Goal: Task Accomplishment & Management: Use online tool/utility

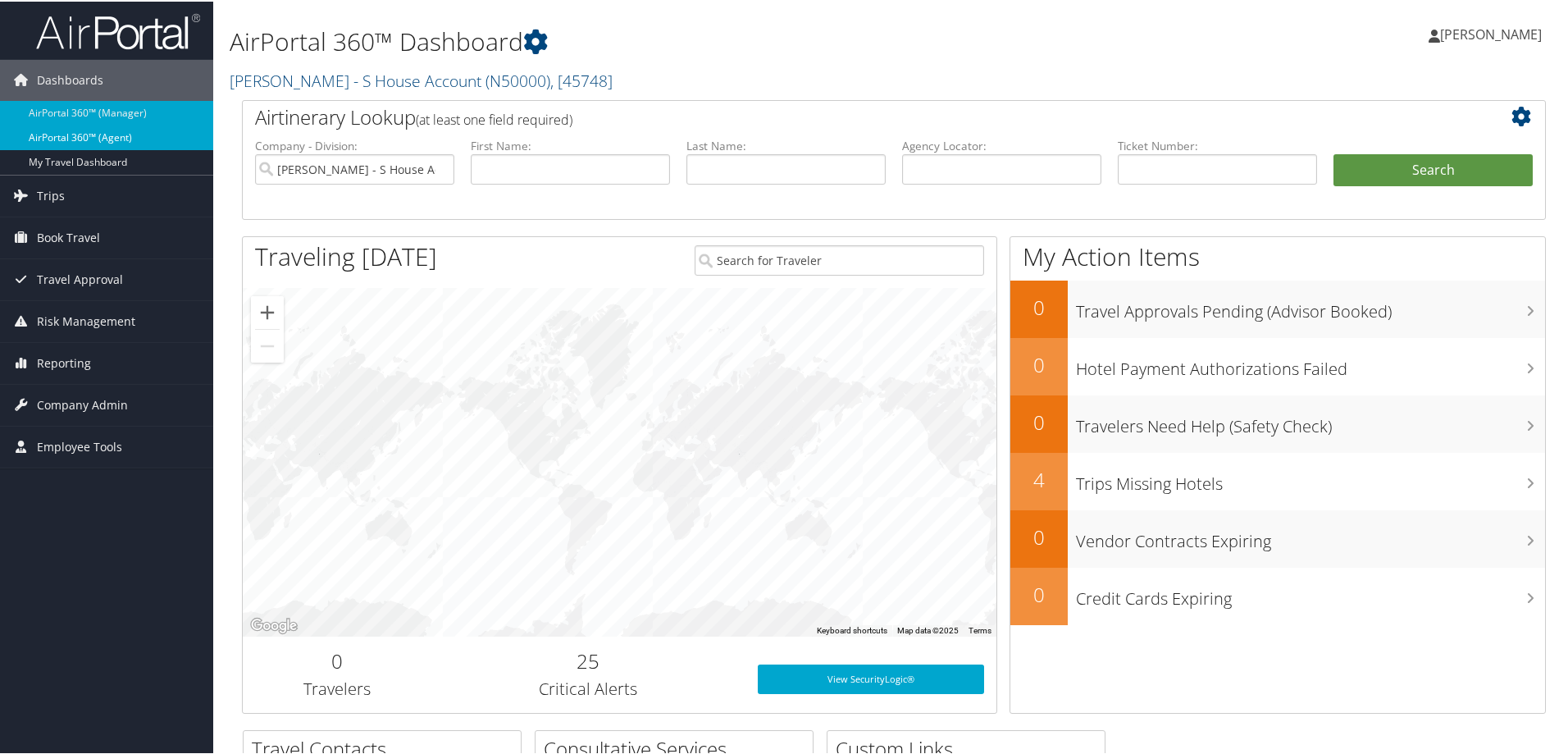
click at [136, 135] on link "AirPortal 360™ (Agent)" at bounding box center [106, 136] width 213 height 25
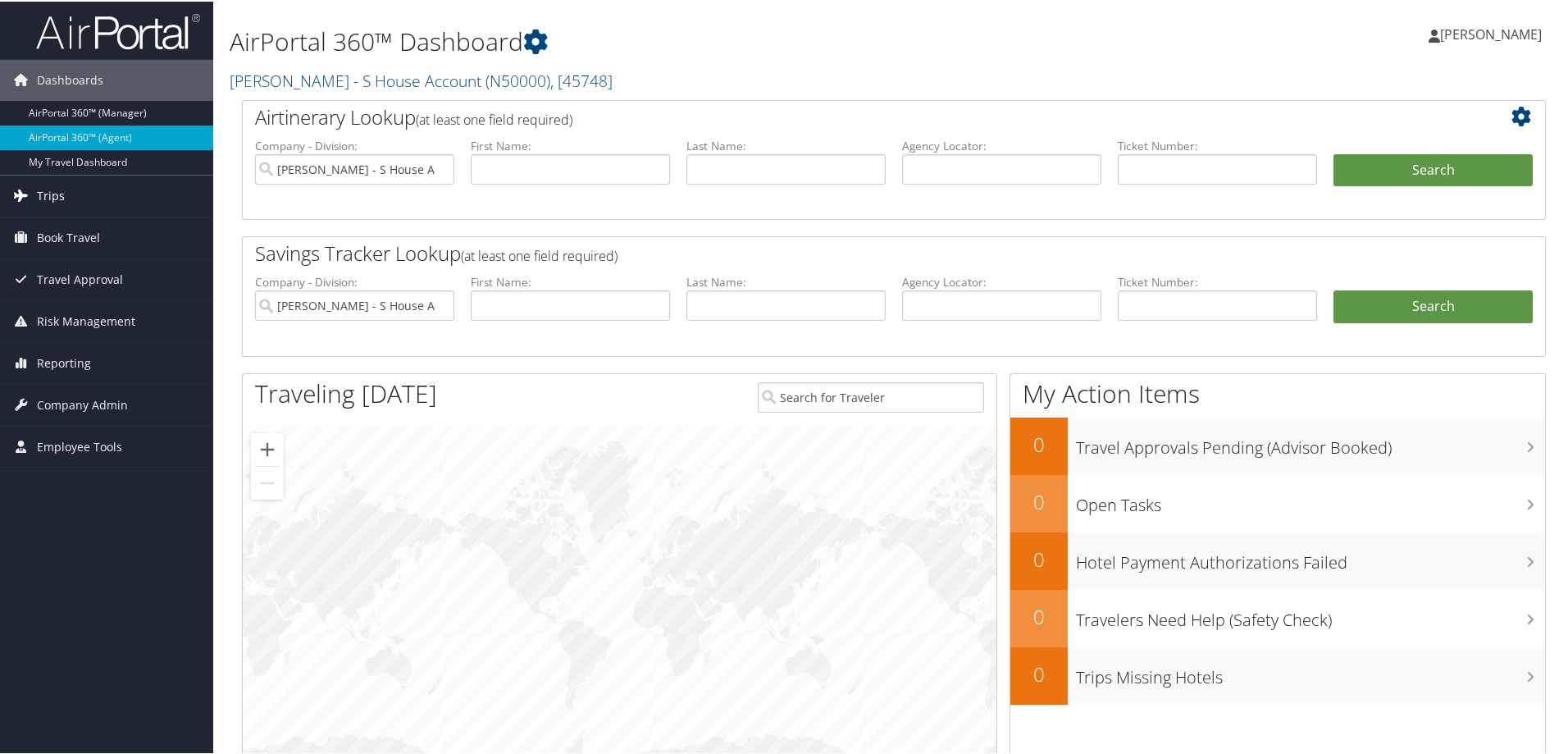
click at [67, 194] on link "Trips" at bounding box center [106, 194] width 213 height 41
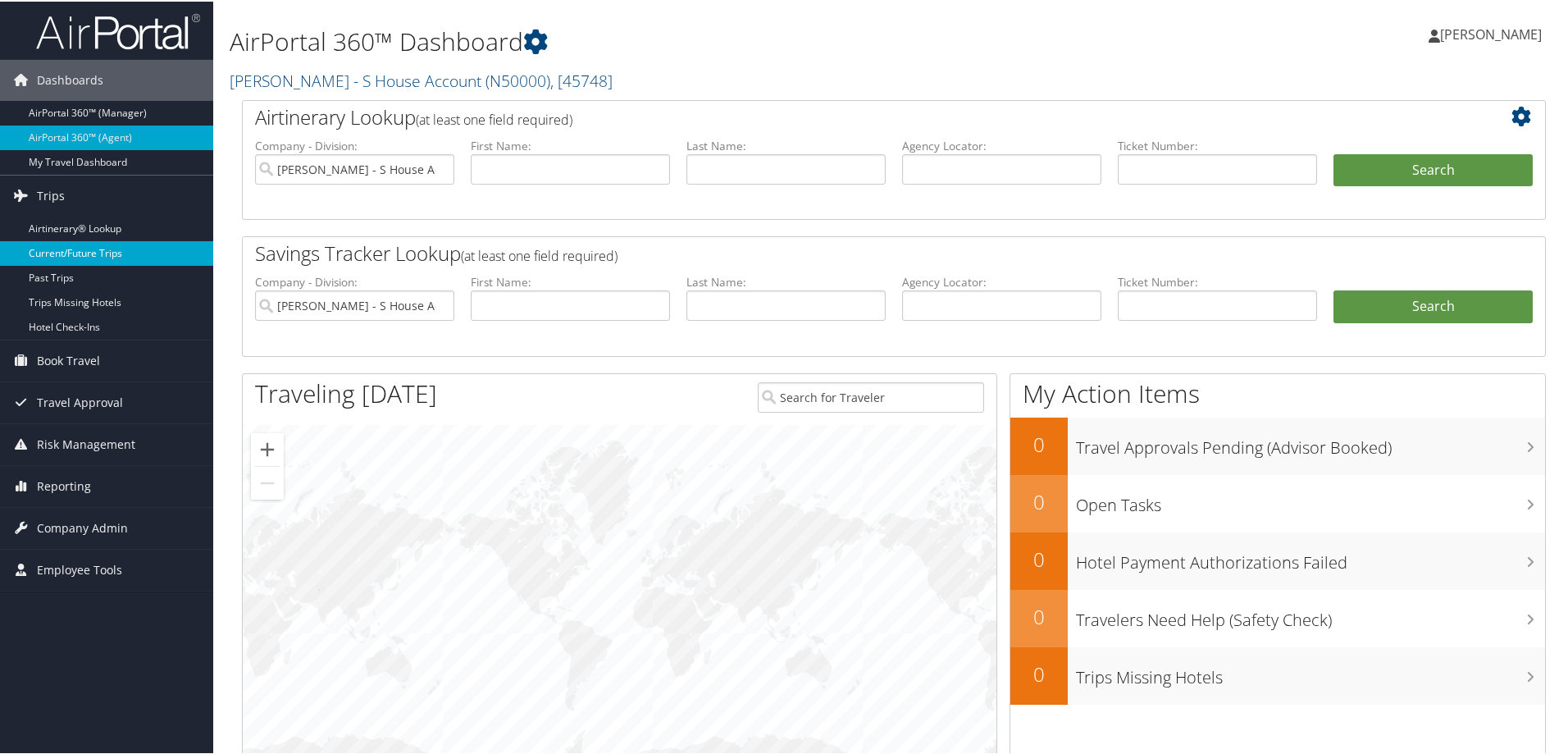
click at [96, 250] on link "Current/Future Trips" at bounding box center [106, 251] width 213 height 25
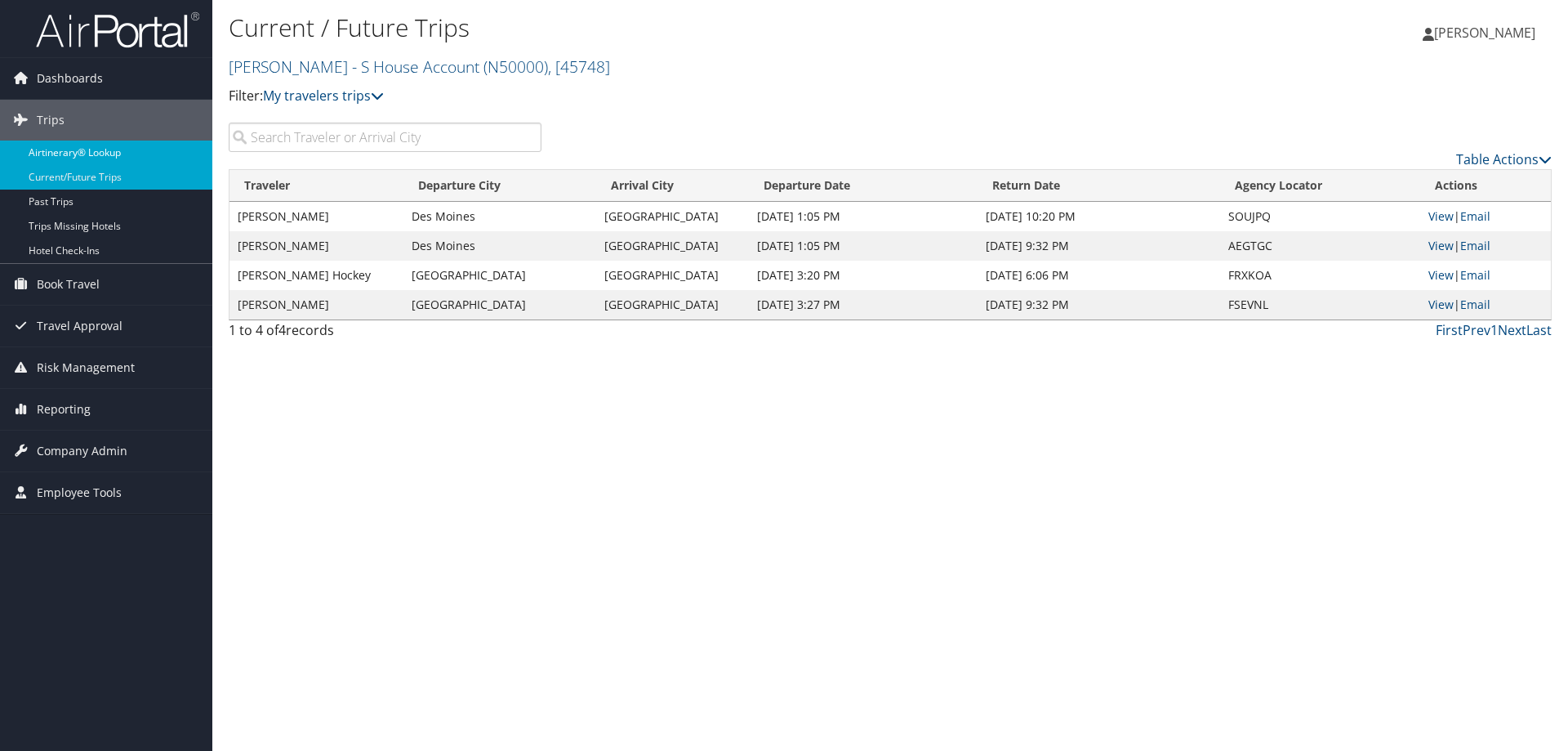
click at [133, 149] on link "Airtinerary® Lookup" at bounding box center [106, 152] width 212 height 25
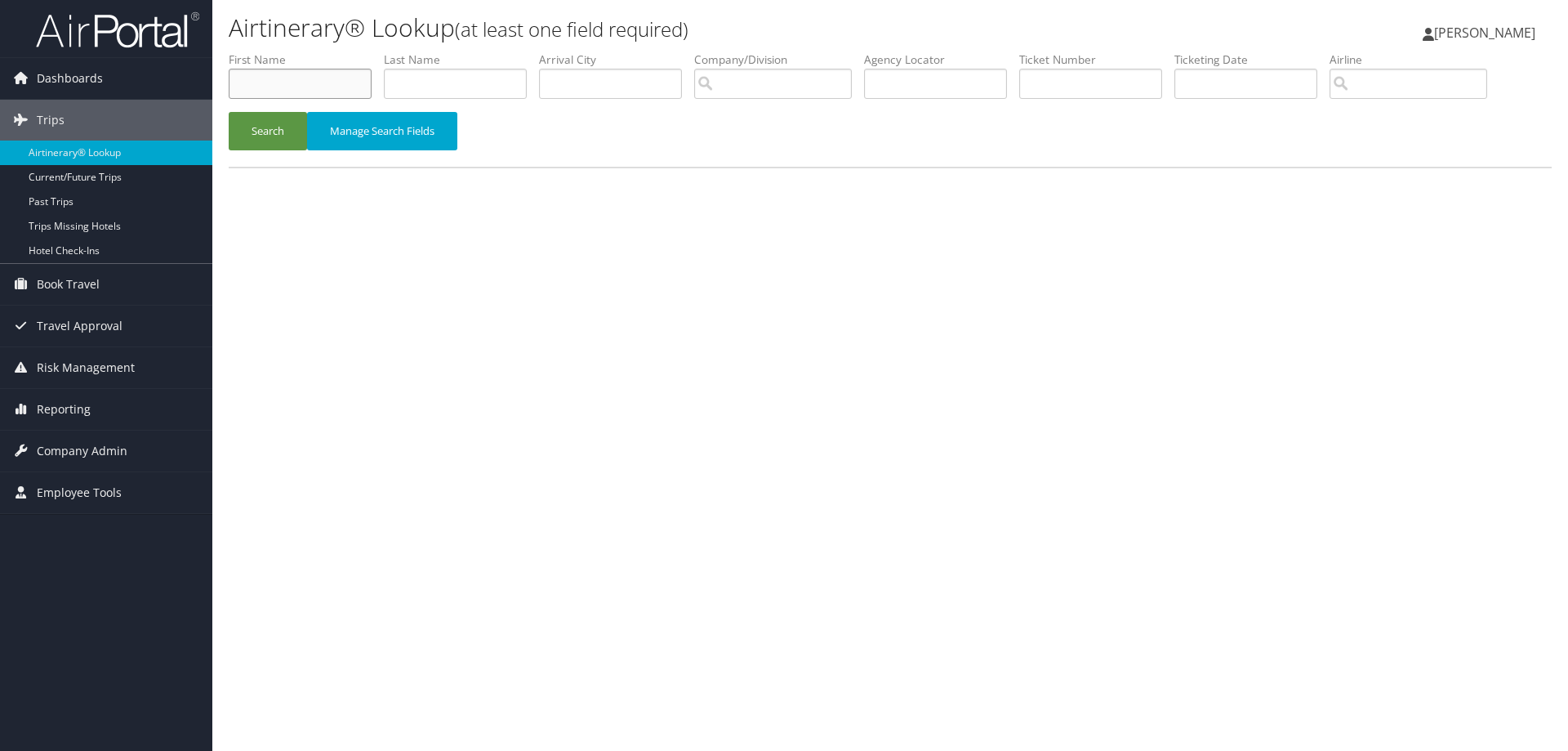
click at [313, 81] on input "text" at bounding box center [300, 83] width 143 height 30
type input "nicole"
type input "miner"
click at [275, 141] on button "Search" at bounding box center [268, 131] width 79 height 38
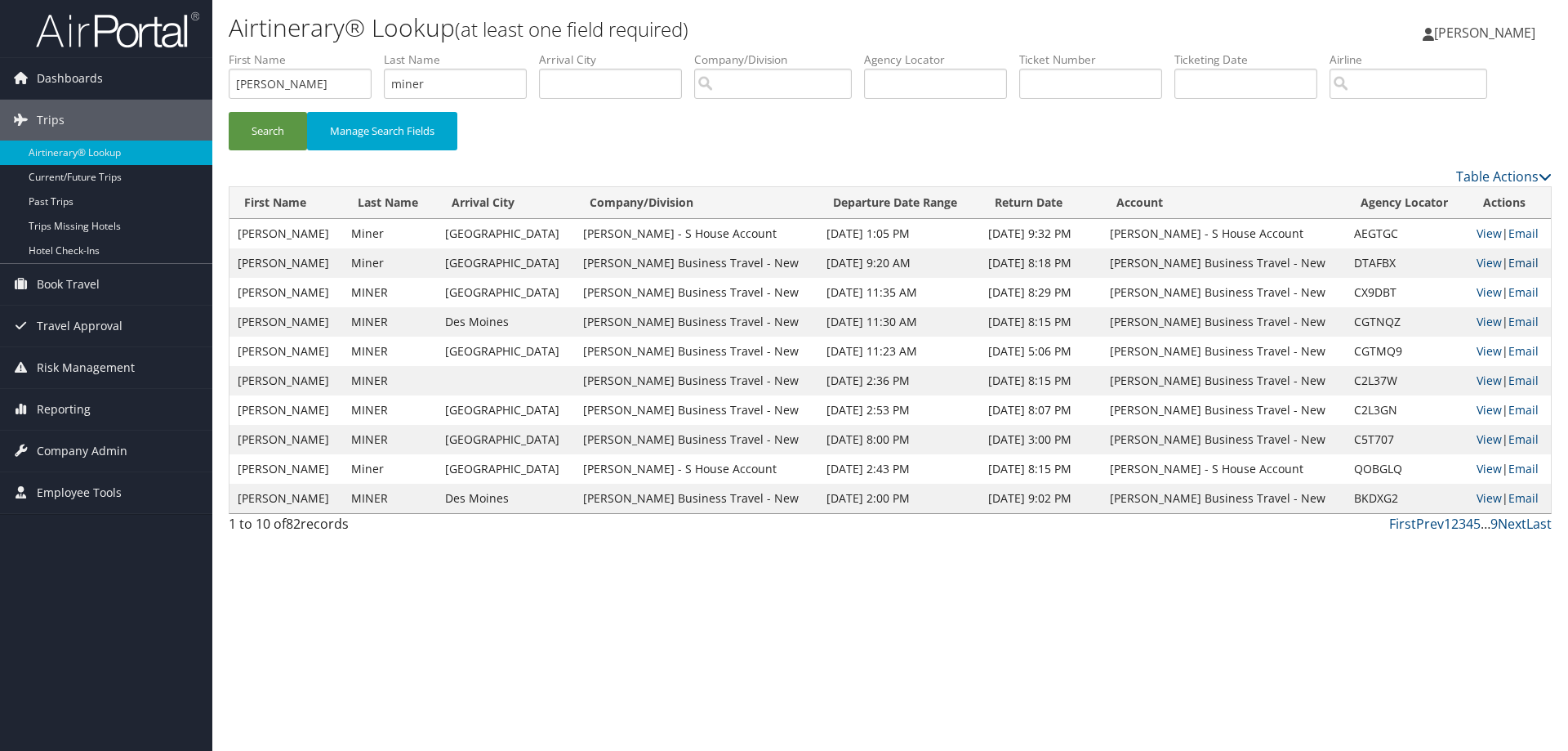
click at [1514, 264] on link "Email" at bounding box center [1524, 263] width 30 height 16
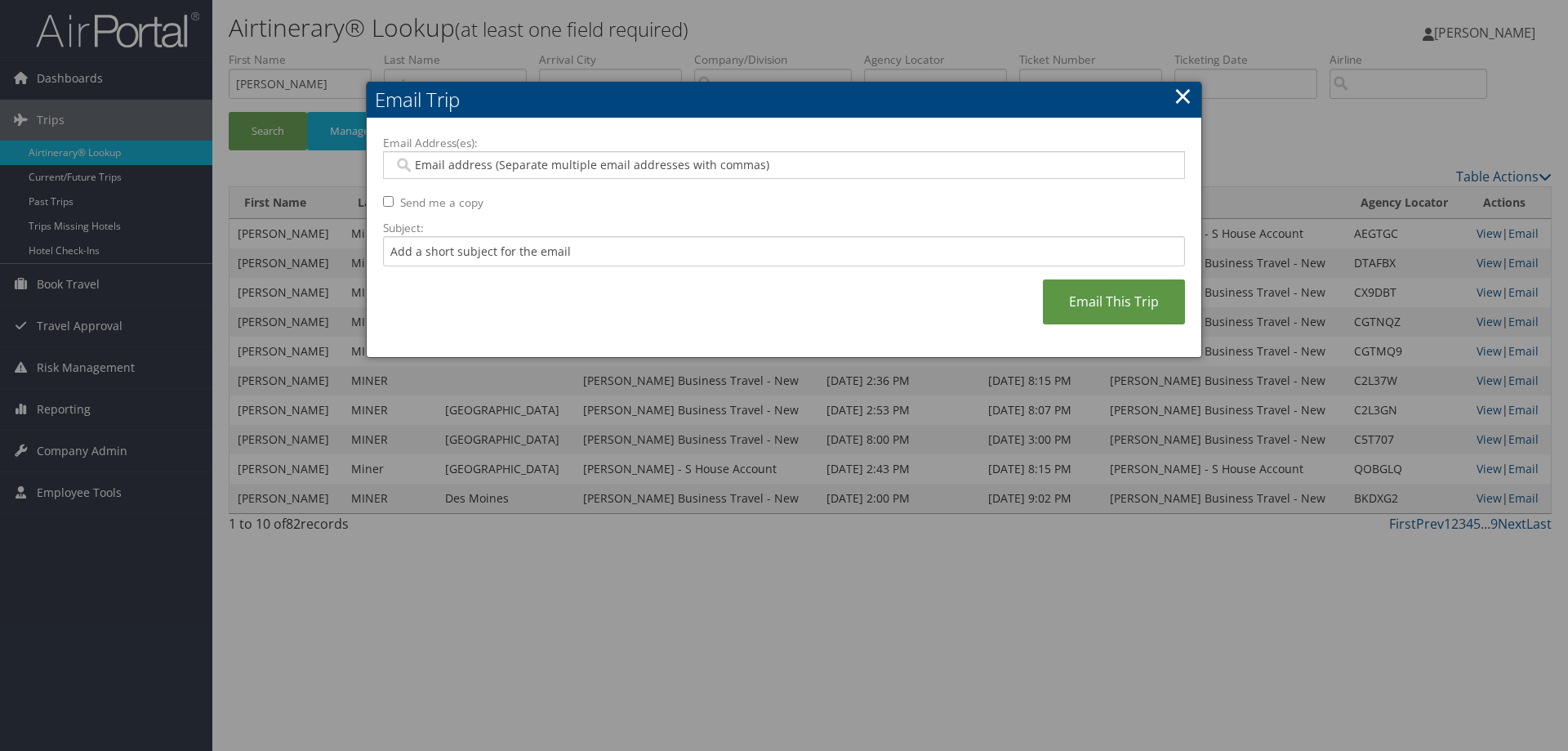
click at [465, 162] on input "Email Address(es):" at bounding box center [784, 165] width 780 height 17
type input "nikki.miner@andavotravel.com"
click at [1106, 302] on link "Email This Trip" at bounding box center [1113, 302] width 142 height 45
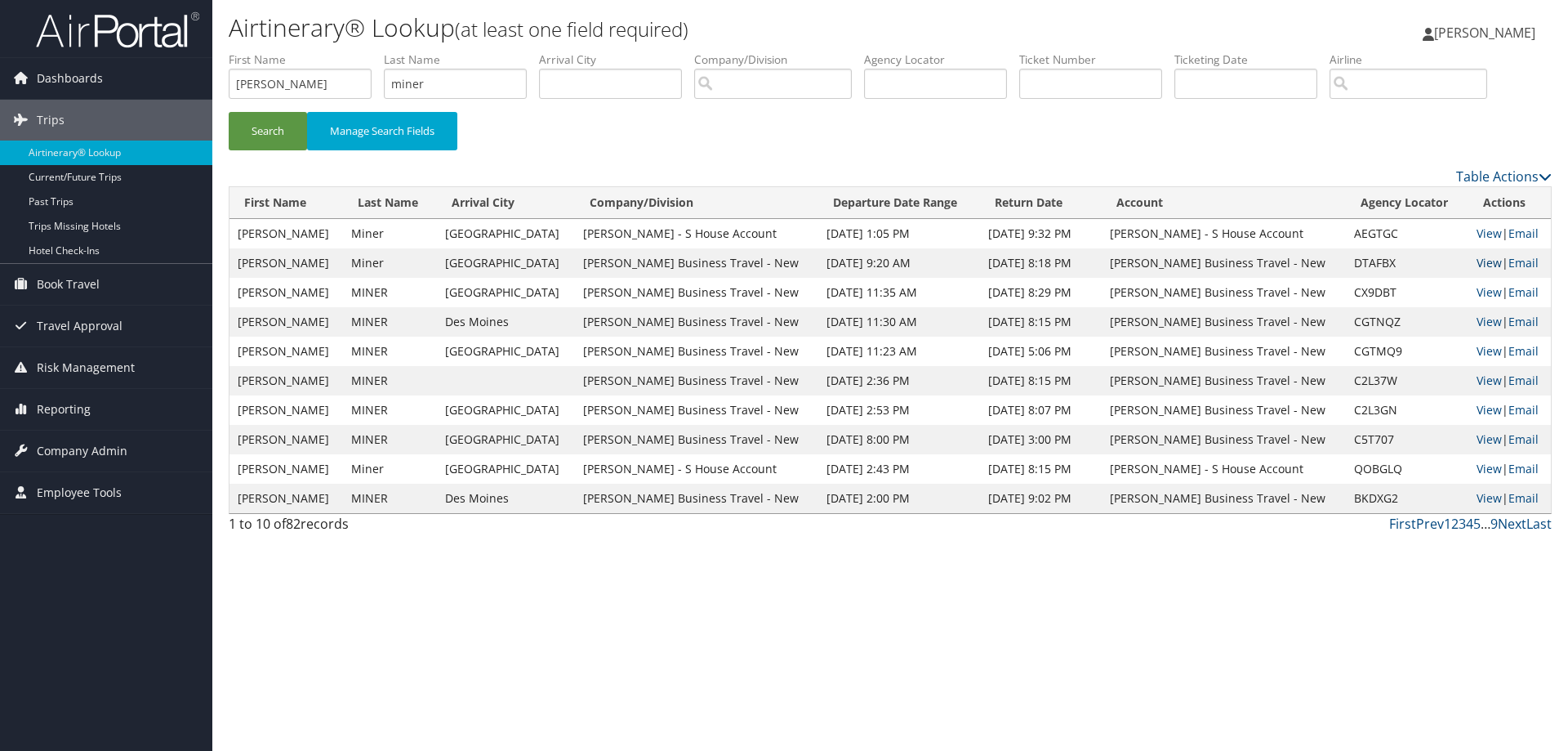
click at [1487, 264] on link "View" at bounding box center [1489, 263] width 26 height 16
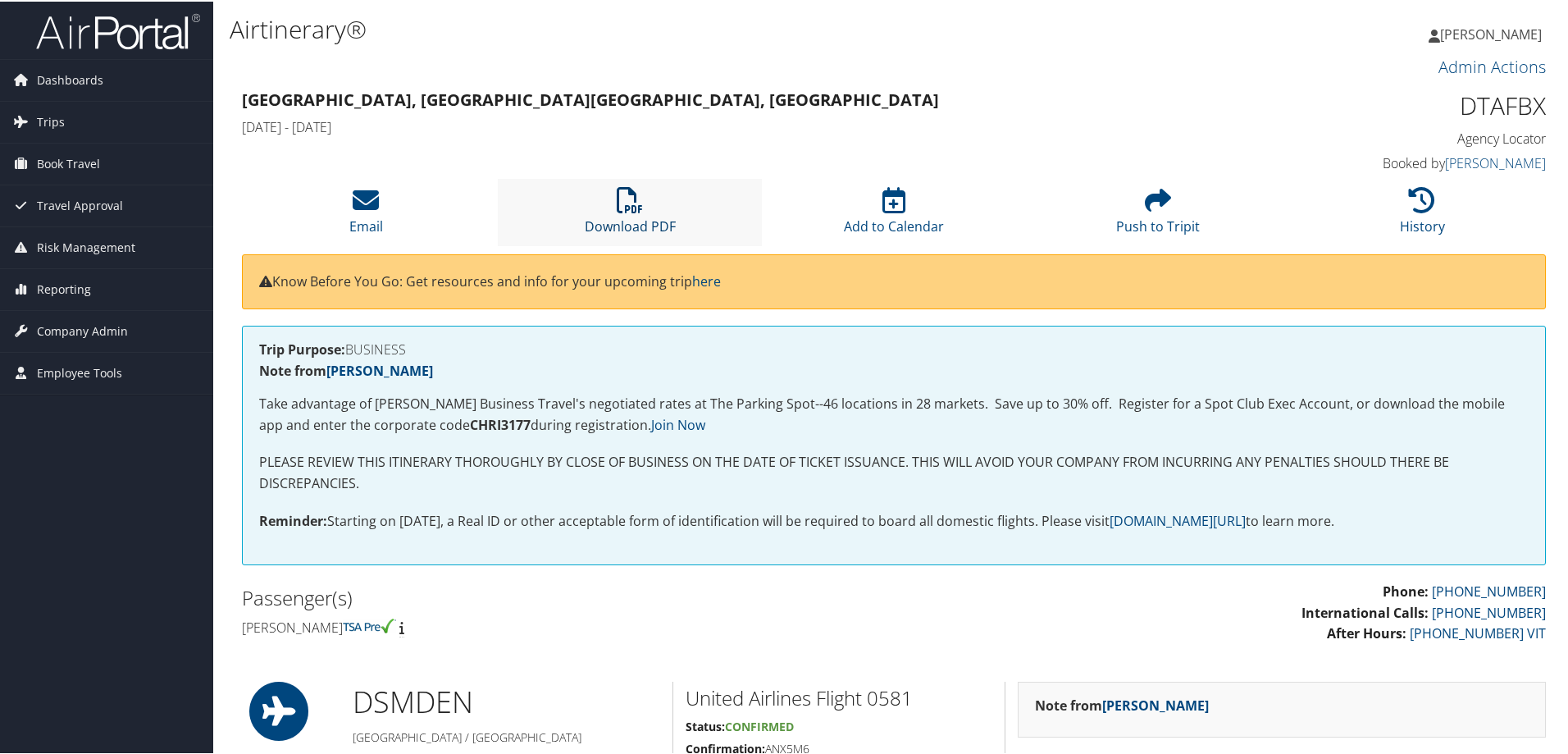
click at [633, 221] on link "Download PDF" at bounding box center [630, 214] width 91 height 39
